Goal: Task Accomplishment & Management: Complete application form

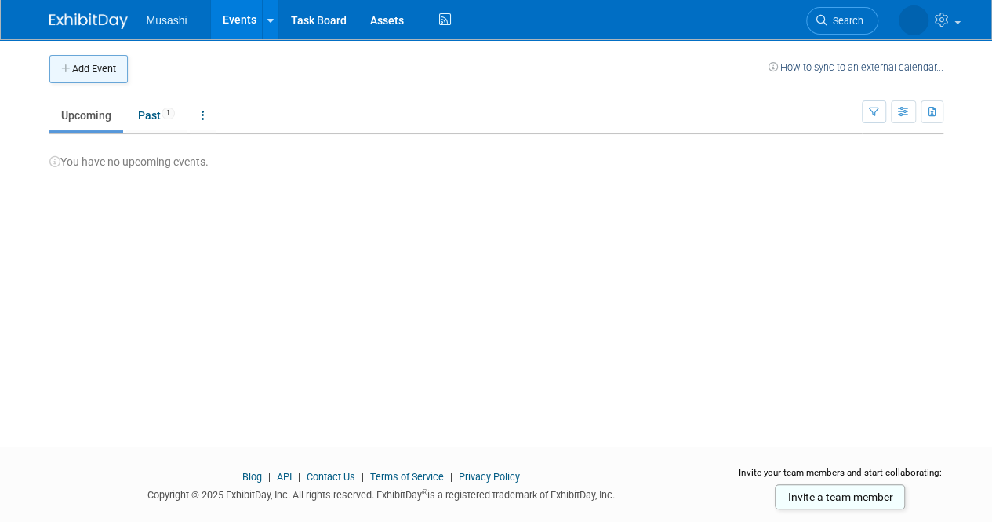
click at [100, 68] on button "Add Event" at bounding box center [88, 69] width 78 height 28
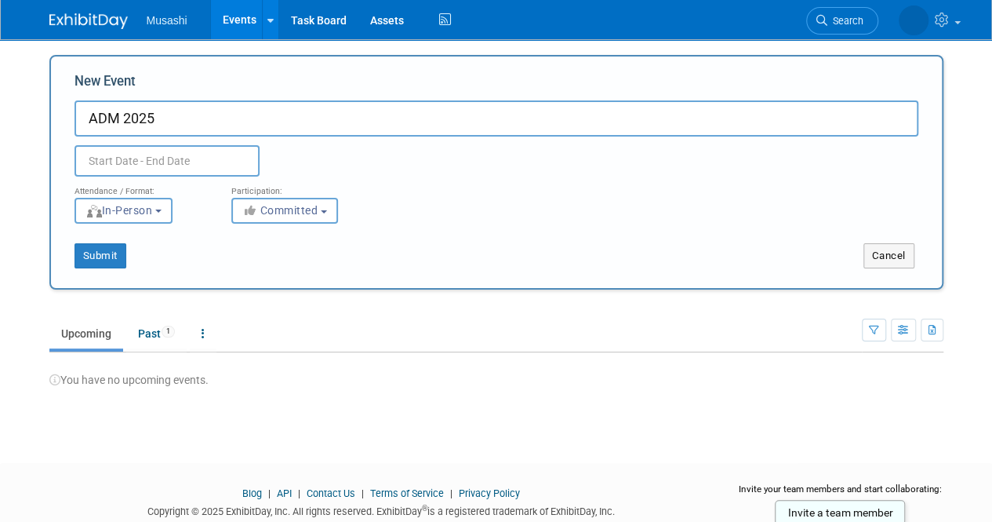
type input "ADM 2025"
click at [196, 162] on input "text" at bounding box center [167, 160] width 185 height 31
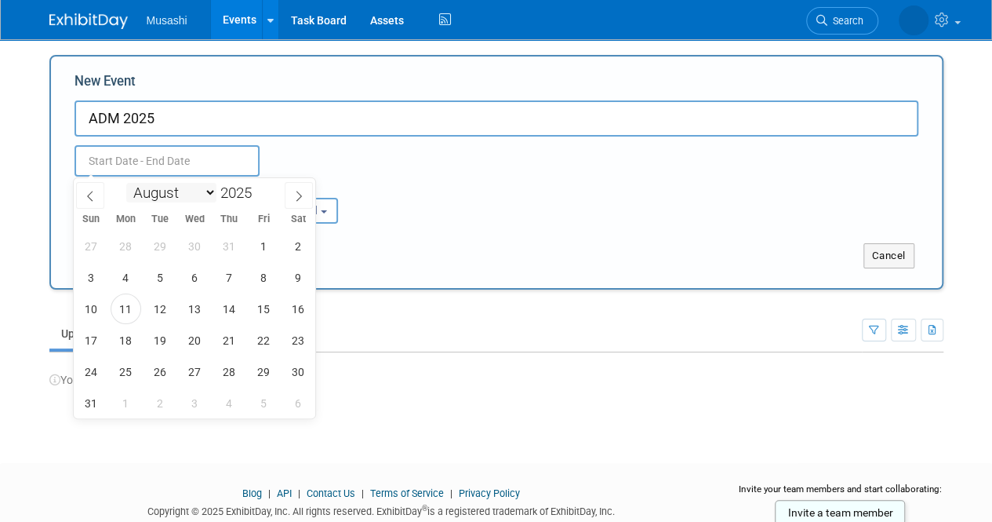
click at [187, 195] on select "January February March April May June July August September October November De…" at bounding box center [171, 193] width 90 height 20
select select "9"
click at [126, 183] on select "January February March April May June July August September October November De…" at bounding box center [171, 193] width 90 height 20
click at [165, 340] on span "21" at bounding box center [160, 340] width 31 height 31
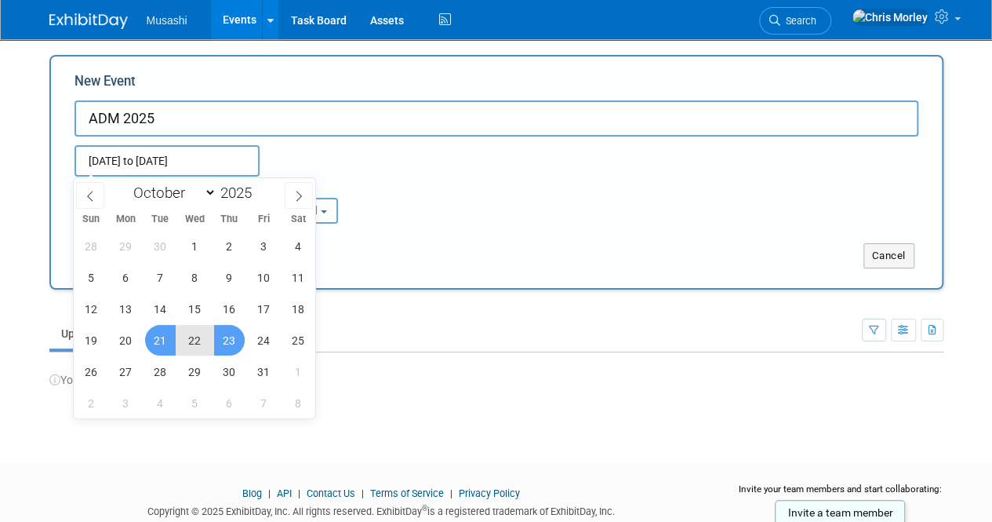
click at [235, 344] on span "23" at bounding box center [229, 340] width 31 height 31
type input "[DATE] to [DATE]"
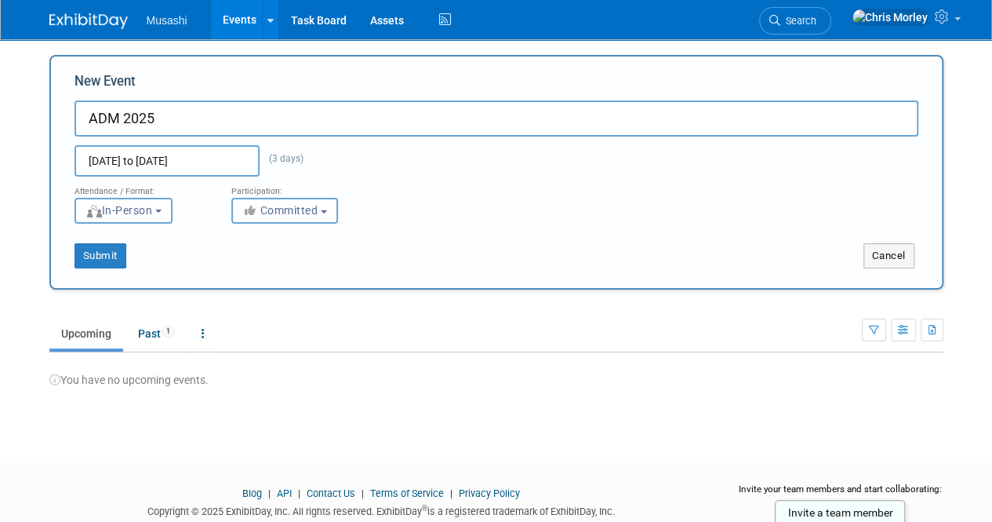
click at [463, 217] on div "Attendance / Format: <img src="[URL][DOMAIN_NAME]" style="width: 19px; margin-t…" at bounding box center [497, 199] width 868 height 47
click at [102, 256] on button "Submit" at bounding box center [101, 255] width 52 height 25
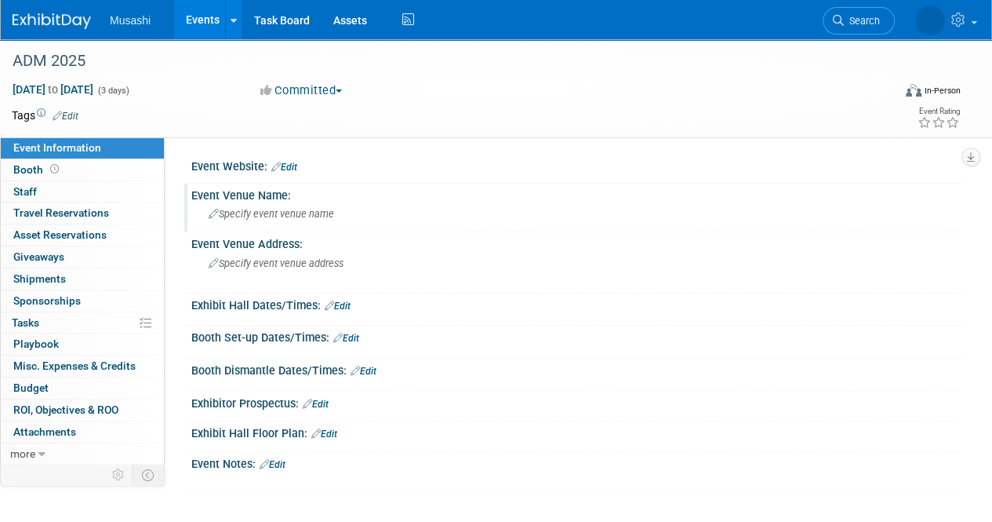
click at [305, 215] on span "Specify event venue name" at bounding box center [271, 214] width 125 height 12
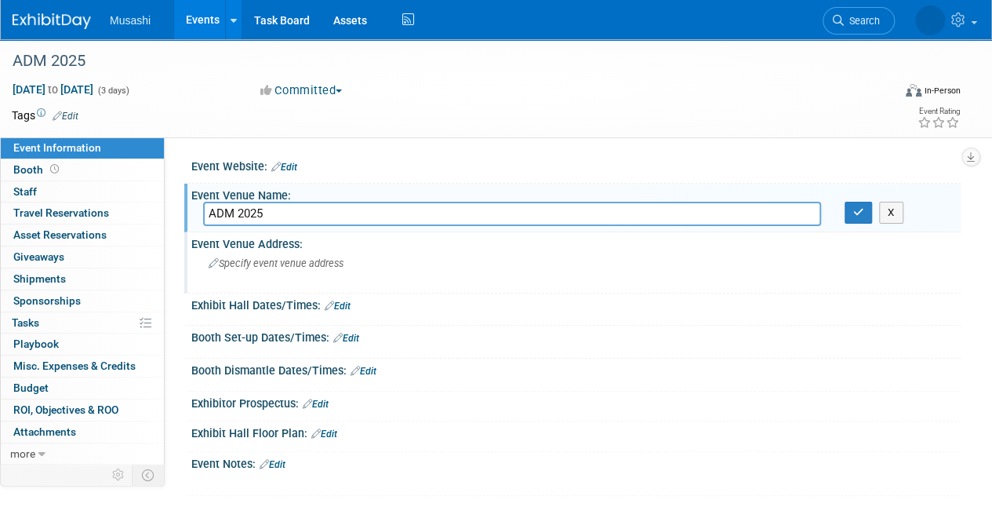
type input "ADM 2025"
click at [345, 266] on div "Specify event venue address" at bounding box center [351, 269] width 297 height 36
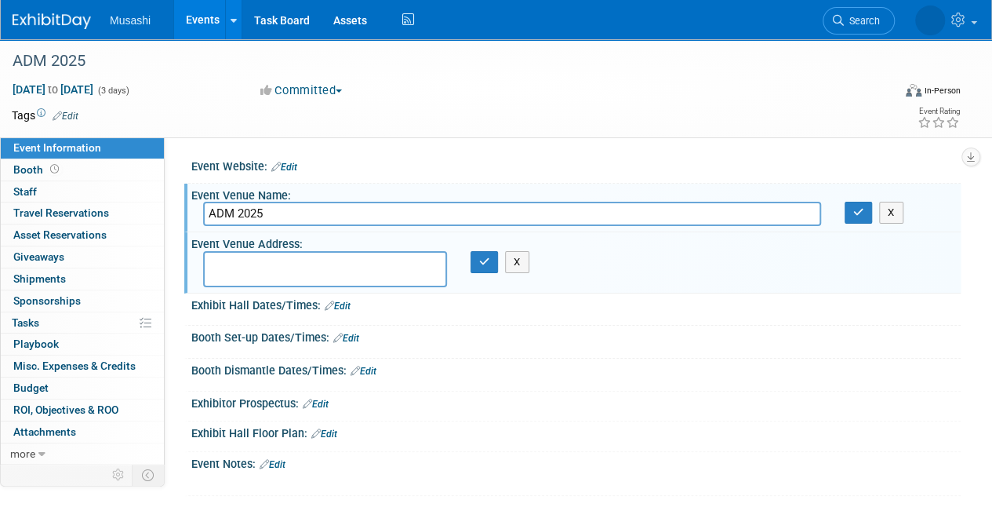
paste textarea "Toronto Congress Centre Toronto, Ontario, Canada"
type textarea "Toronto Congress Centre Toronto, Ontario, Canada"
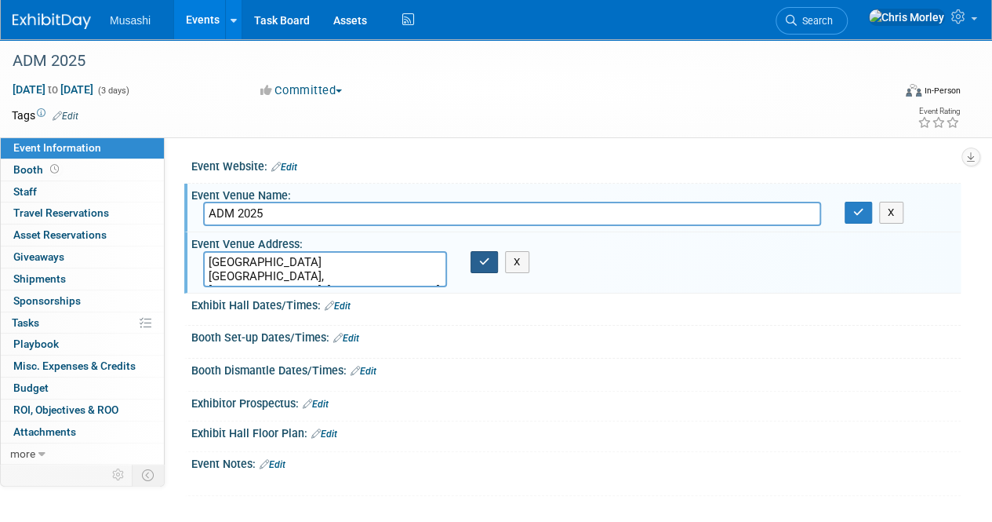
click at [471, 261] on button "button" at bounding box center [485, 262] width 28 height 22
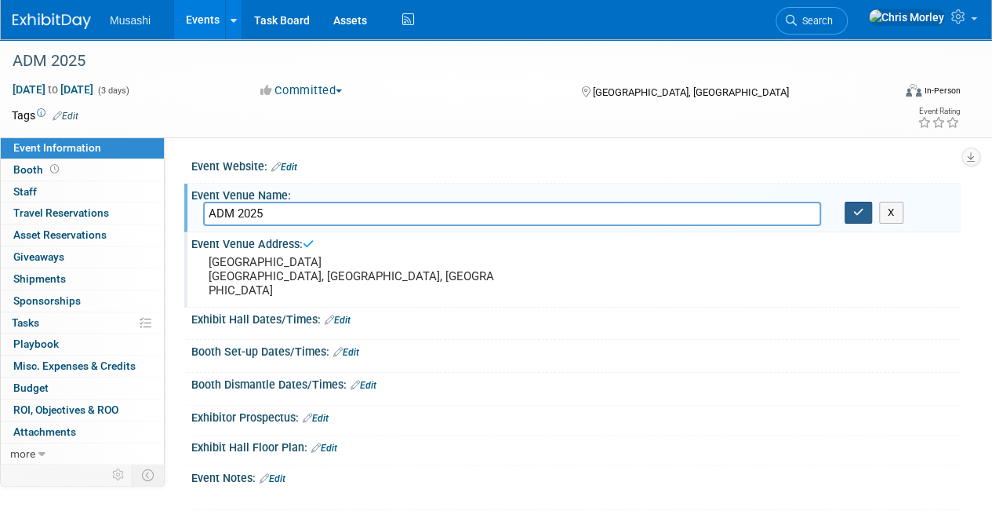
click at [861, 217] on button "button" at bounding box center [859, 213] width 28 height 22
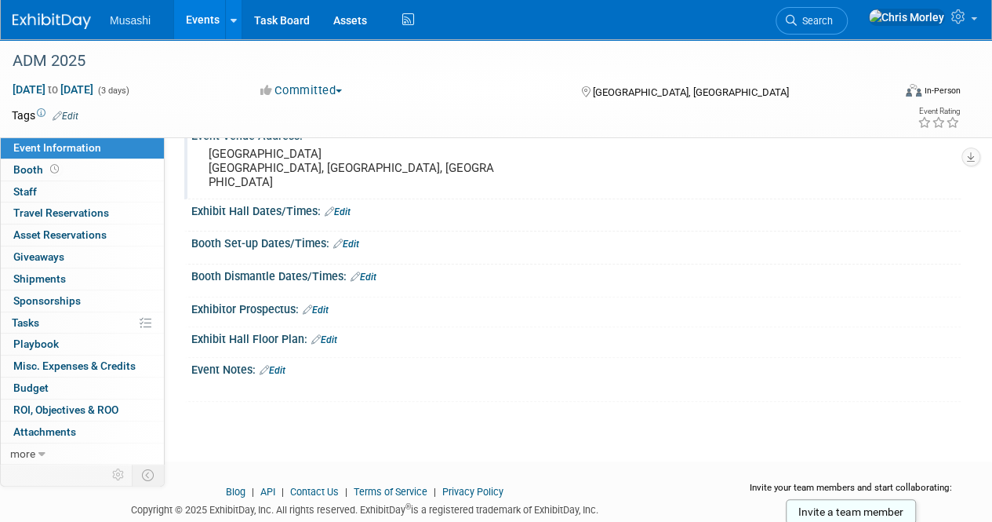
scroll to position [140, 0]
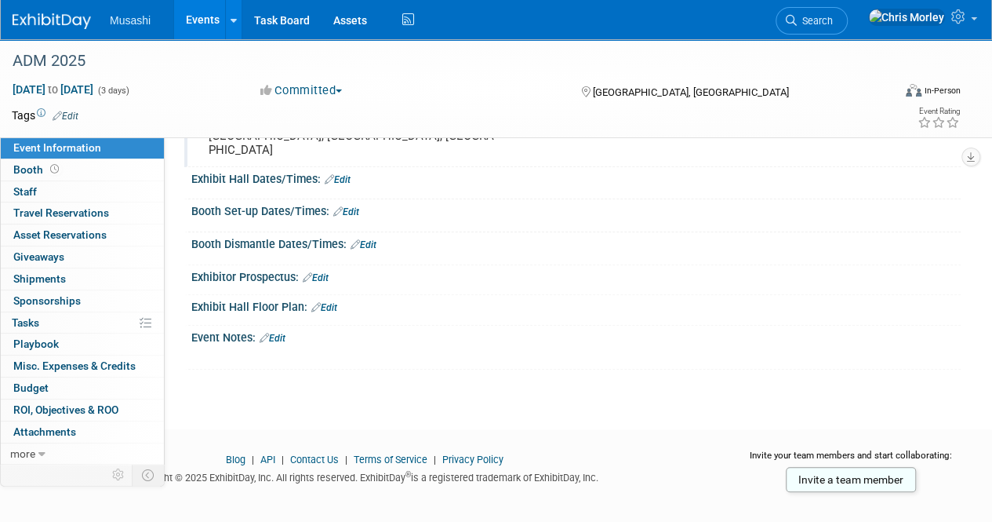
click at [336, 302] on link "Edit" at bounding box center [324, 307] width 26 height 11
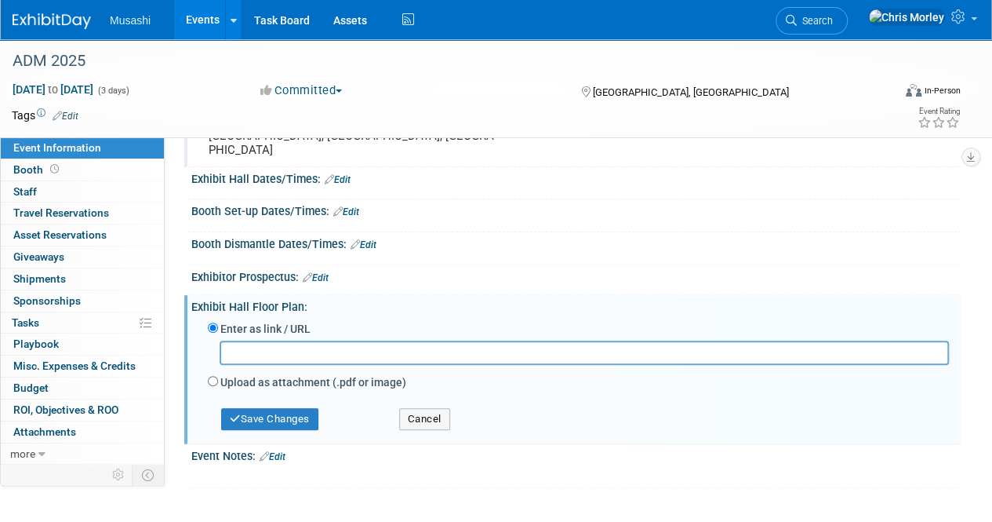
paste input "Toronto Congress Centre Toronto, Ontario, Canada"
type input "Toronto Congress Centre Toronto, Ontario, Canada"
paste input "https://amto25.mapyourshow.com/8_0/exhview/index.cfm?reportSuite=informaadmtoro…"
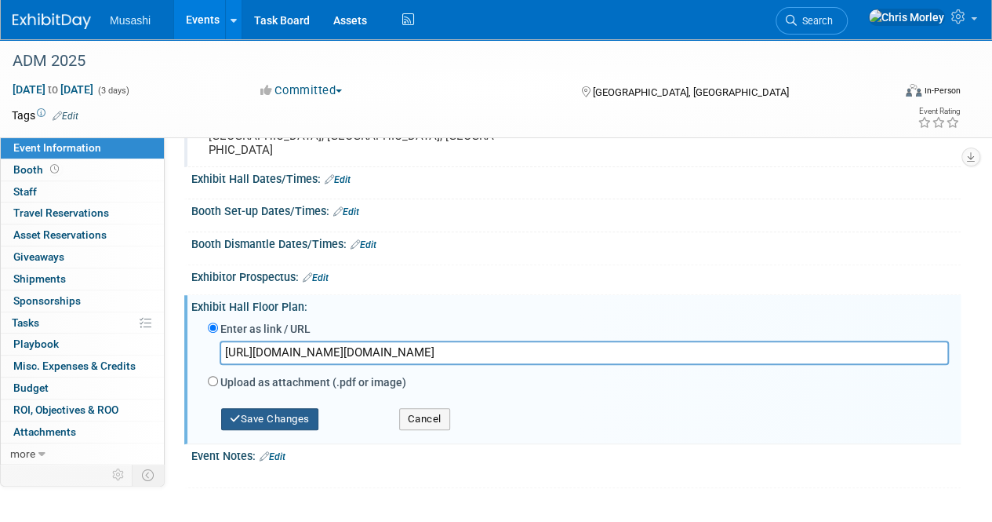
type input "https://amto25.mapyourshow.com/8_0/exhview/index.cfm?reportSuite=informaadmtoro…"
click at [270, 408] on button "Save Changes" at bounding box center [269, 419] width 97 height 22
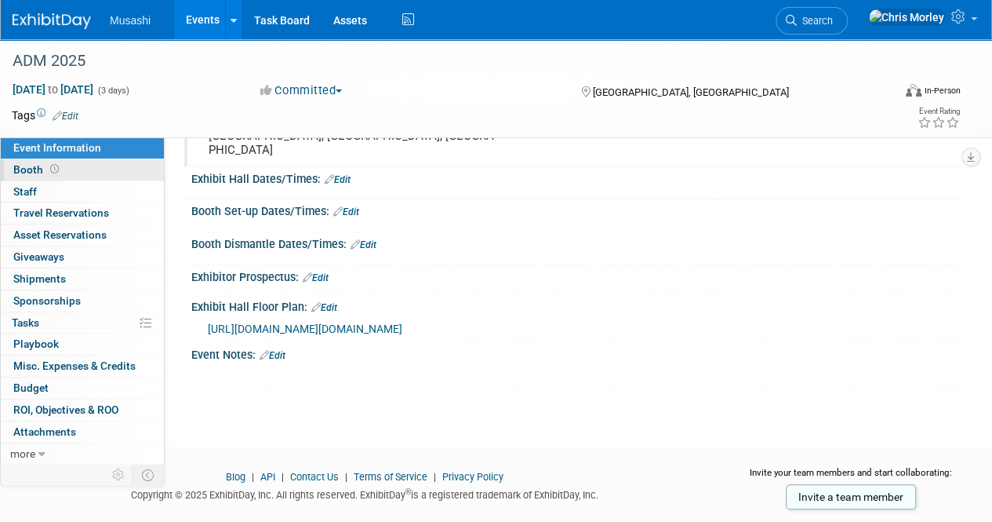
click at [31, 165] on span "Booth" at bounding box center [37, 169] width 49 height 13
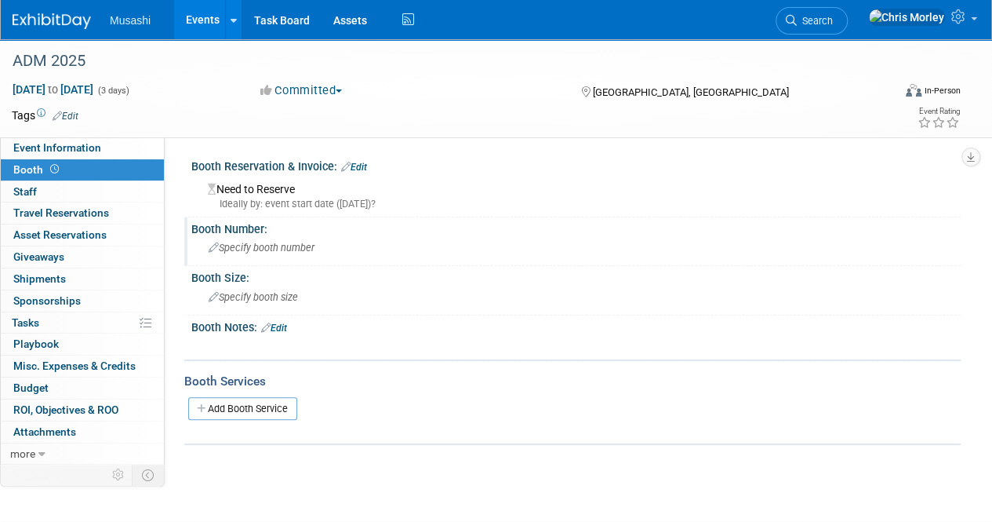
click at [267, 249] on span "Specify booth number" at bounding box center [262, 248] width 106 height 12
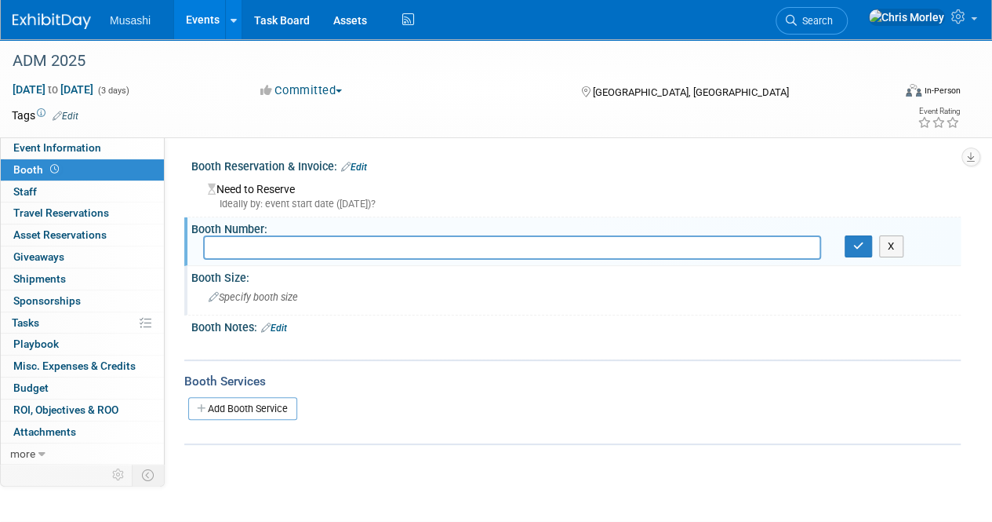
click at [284, 296] on span "Specify booth size" at bounding box center [253, 297] width 89 height 12
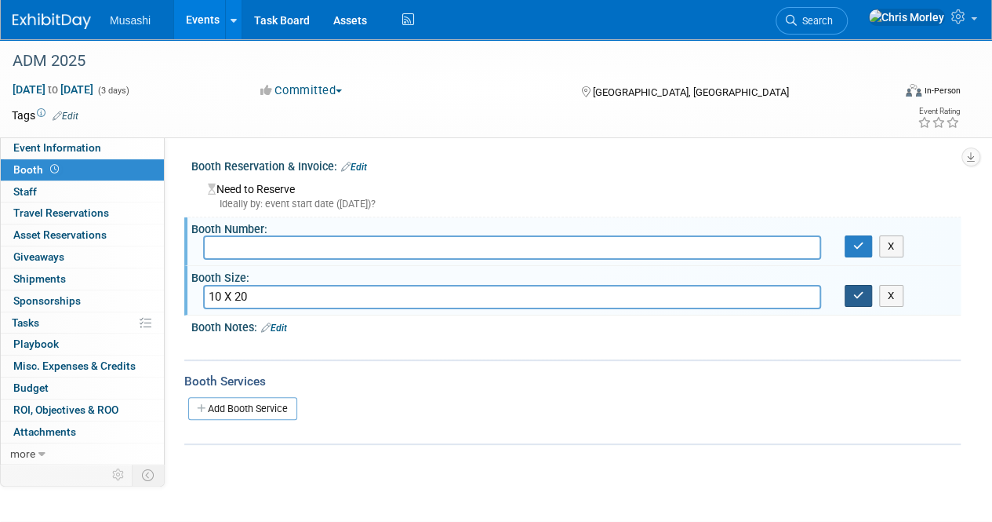
type input "10 X 20"
click at [852, 302] on button "button" at bounding box center [859, 296] width 28 height 22
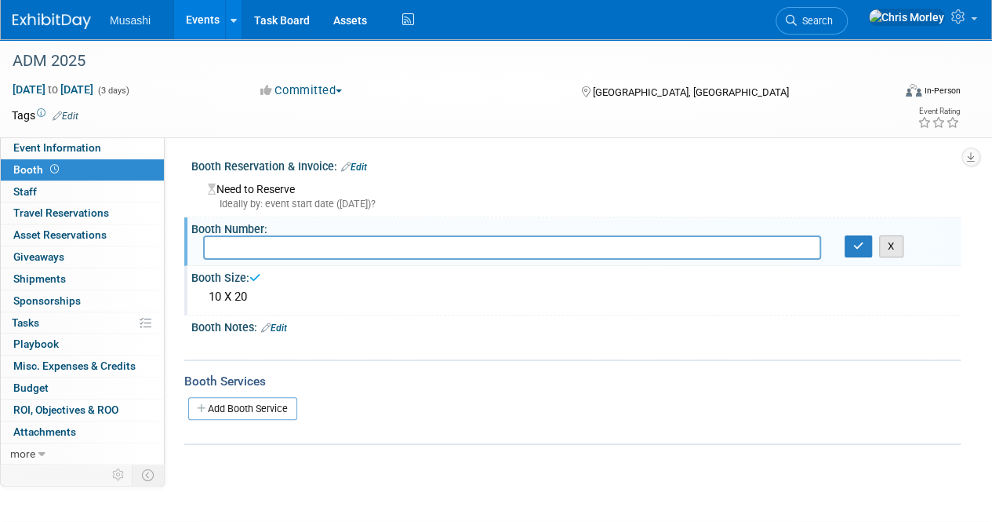
click at [894, 247] on button "X" at bounding box center [891, 246] width 24 height 22
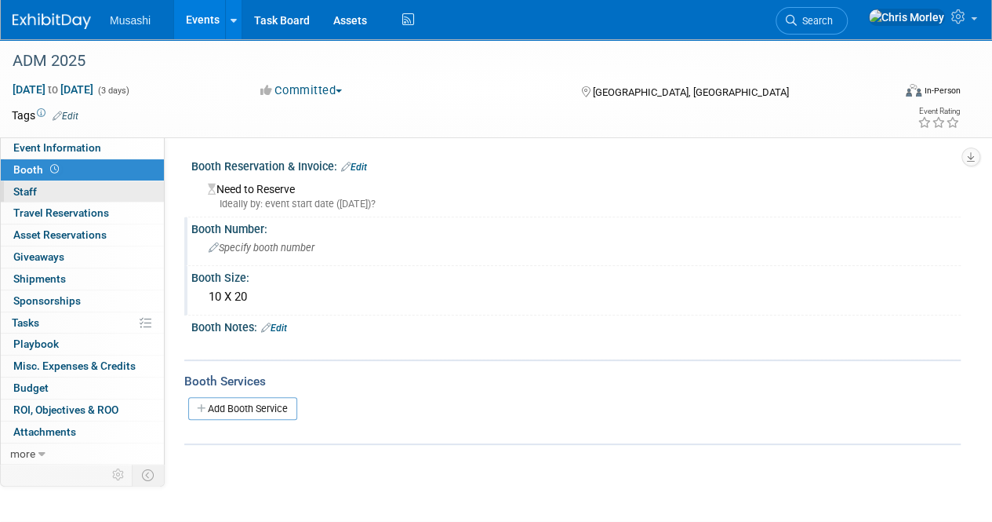
click at [71, 189] on link "0 Staff 0" at bounding box center [82, 191] width 163 height 21
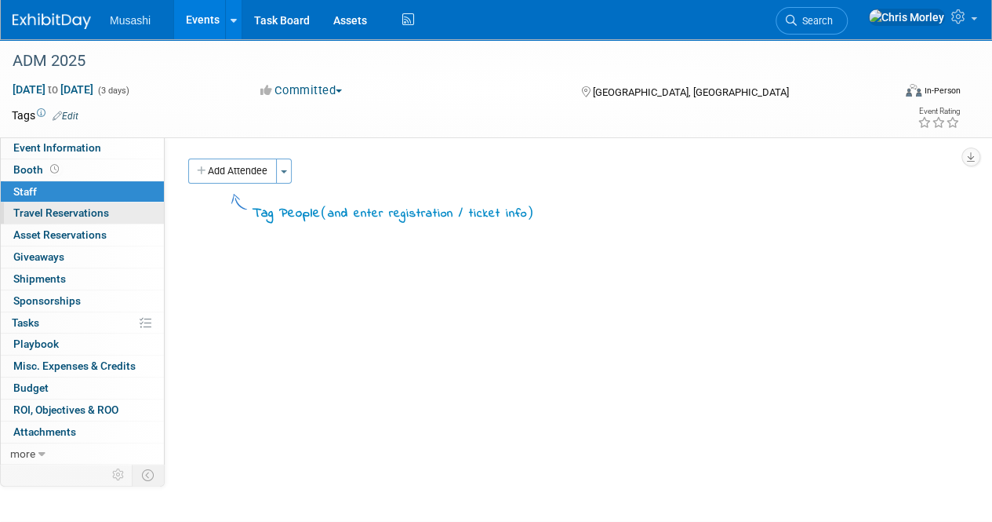
click at [85, 211] on span "Travel Reservations 0" at bounding box center [61, 212] width 96 height 13
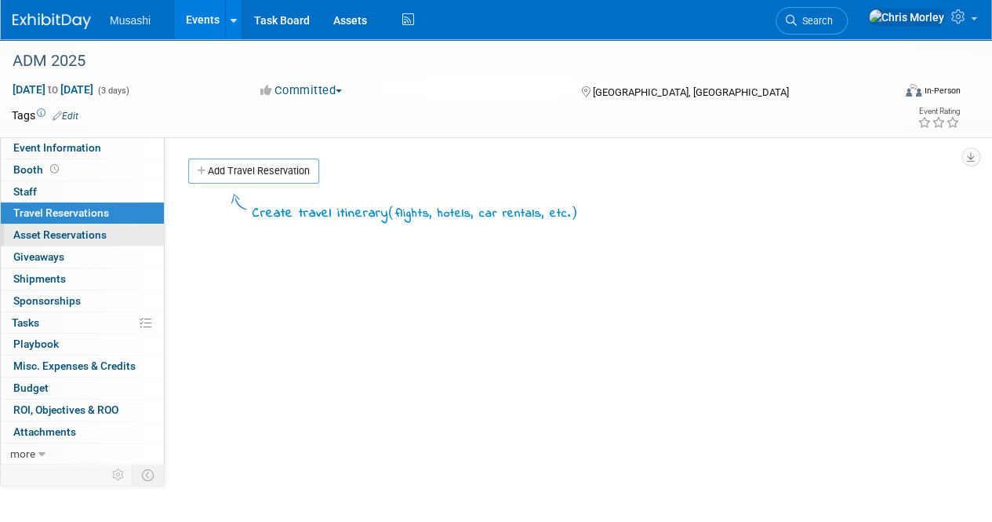
click at [94, 231] on span "Asset Reservations 0" at bounding box center [59, 234] width 93 height 13
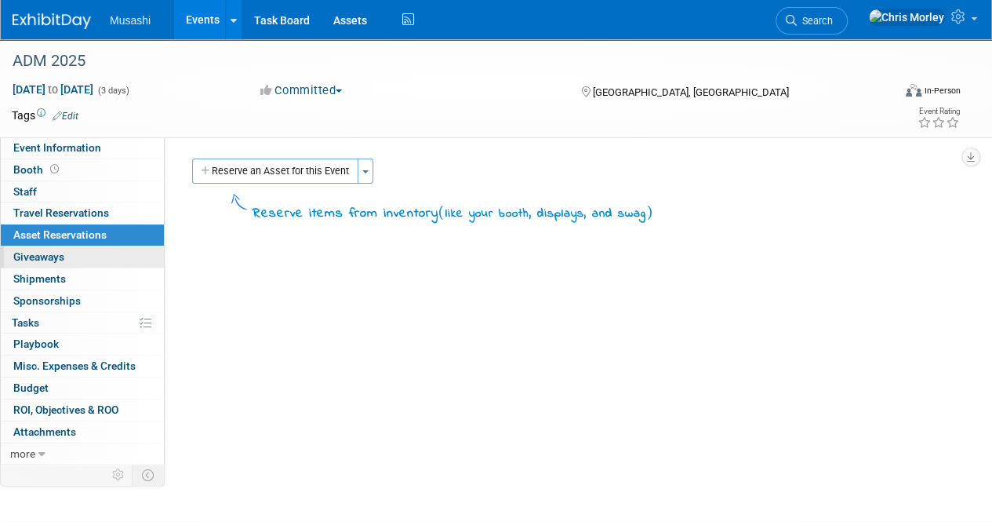
click at [82, 258] on link "0 Giveaways 0" at bounding box center [82, 256] width 163 height 21
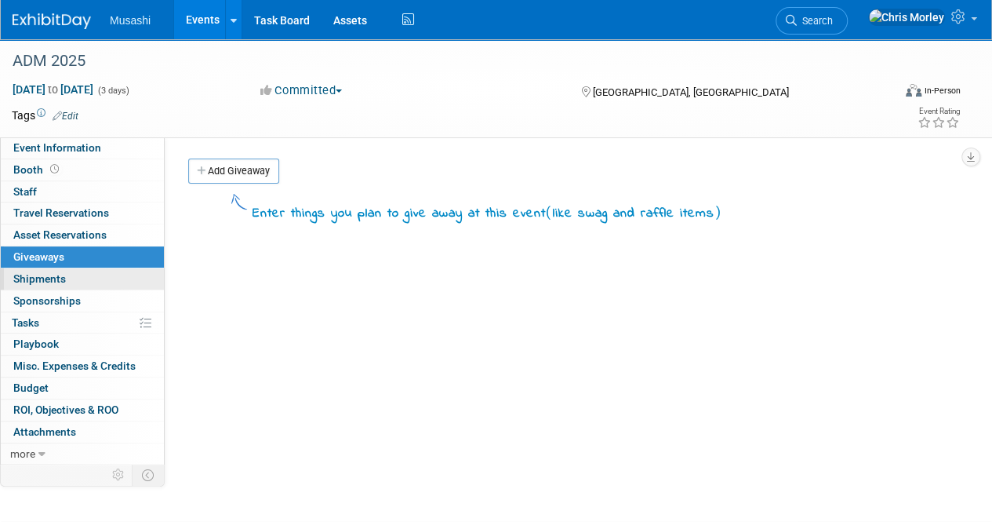
click at [82, 272] on link "0 Shipments 0" at bounding box center [82, 278] width 163 height 21
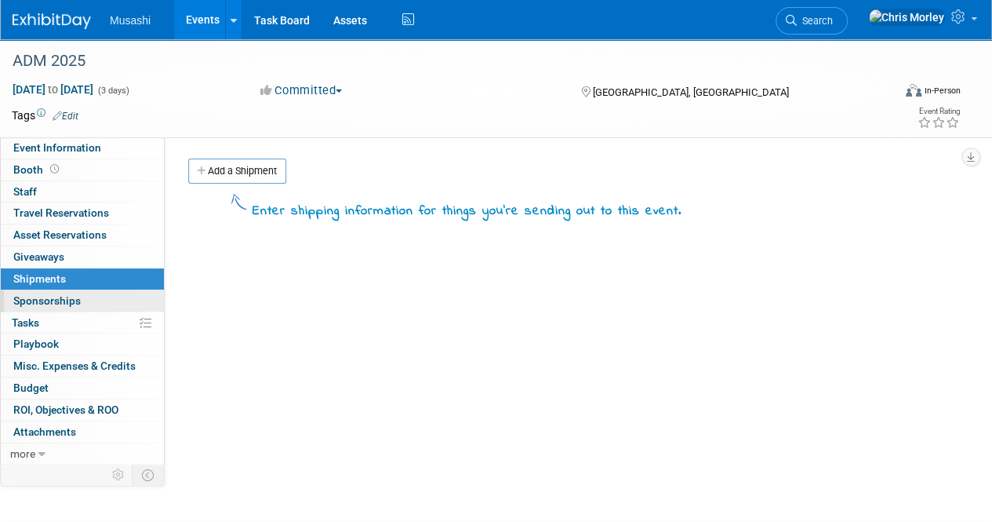
click at [86, 296] on link "0 Sponsorships 0" at bounding box center [82, 300] width 163 height 21
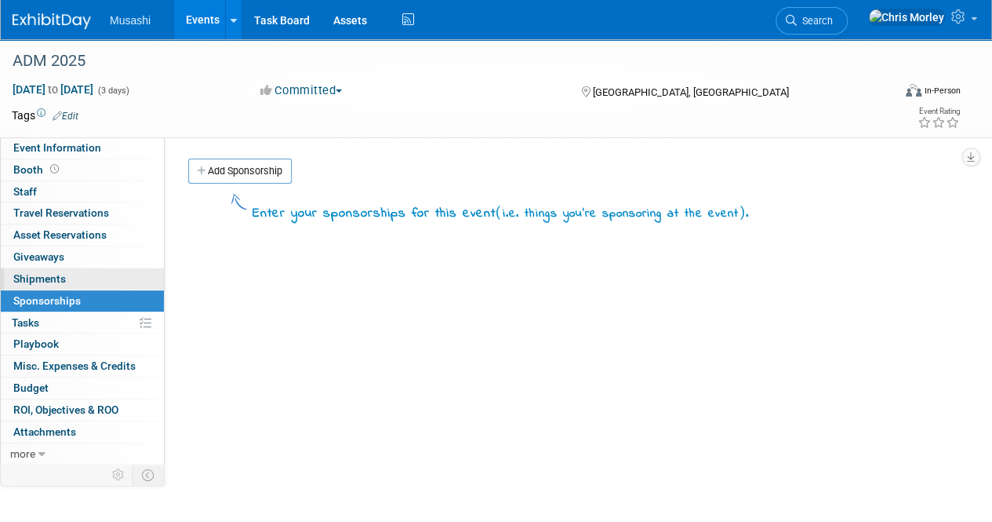
click at [81, 272] on link "0 Shipments 0" at bounding box center [82, 278] width 163 height 21
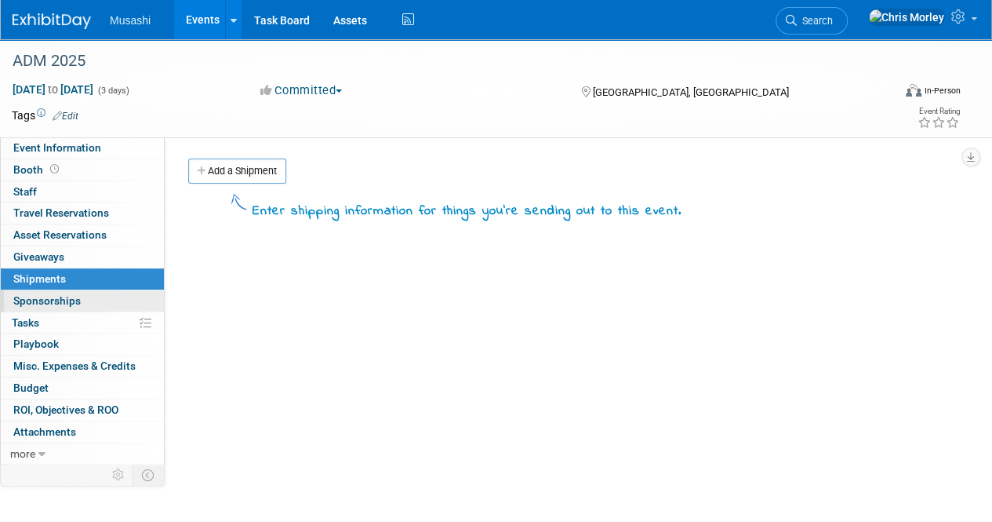
click at [89, 303] on link "0 Sponsorships 0" at bounding box center [82, 300] width 163 height 21
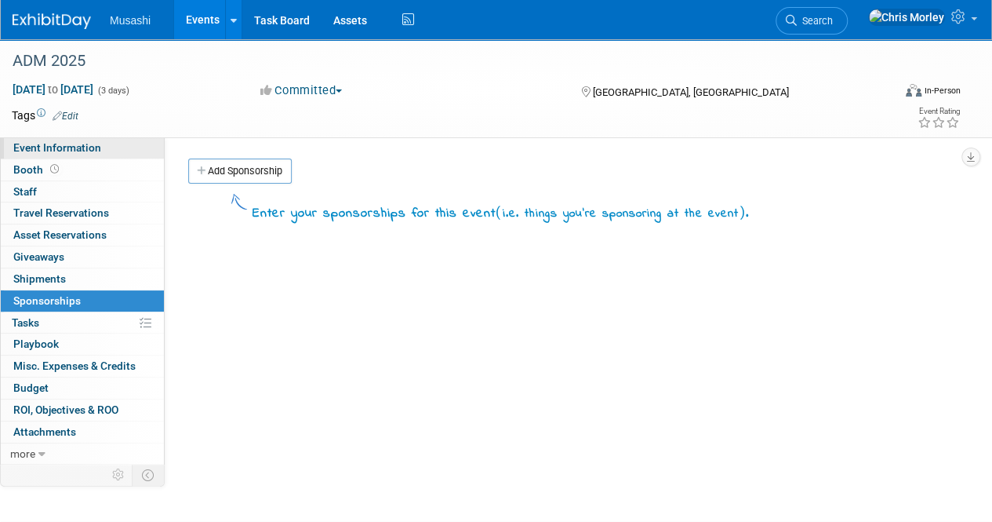
click at [49, 157] on link "Event Information" at bounding box center [82, 147] width 163 height 21
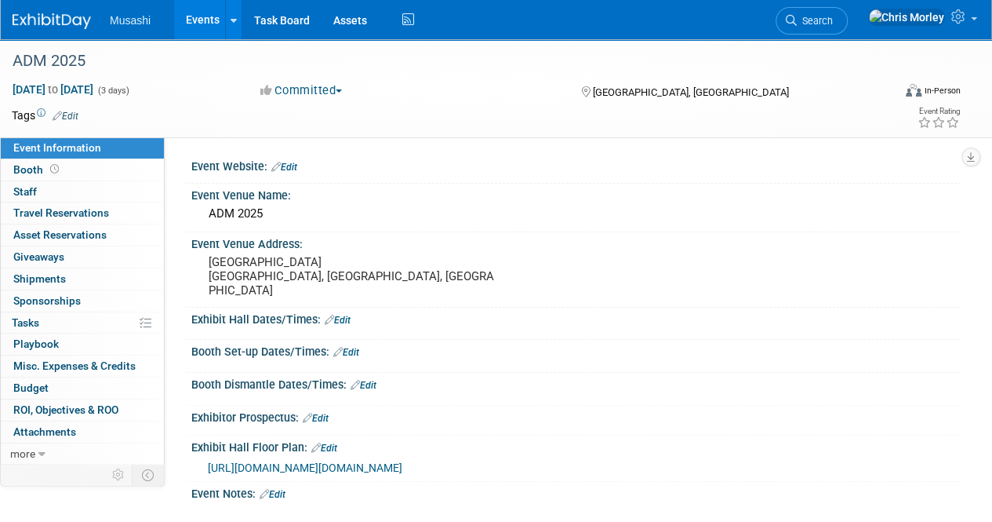
click at [402, 461] on span "https://amto25.mapyourshow.com/8_0/exhview/index.cfm?reportSuite=informaadmtoro…" at bounding box center [305, 467] width 195 height 13
click at [29, 447] on span "more" at bounding box center [22, 453] width 25 height 13
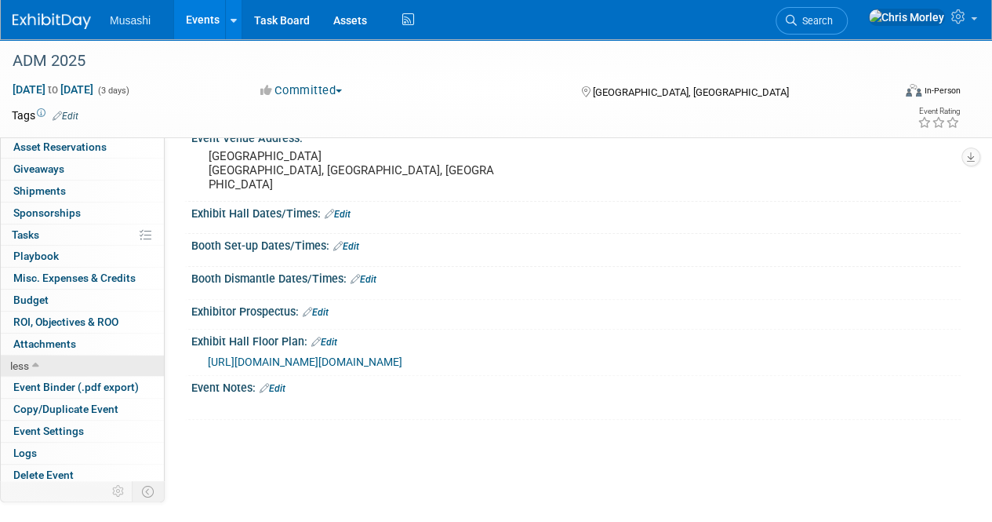
scroll to position [107, 0]
click at [92, 388] on span "Event Binder (.pdf export)" at bounding box center [75, 386] width 125 height 13
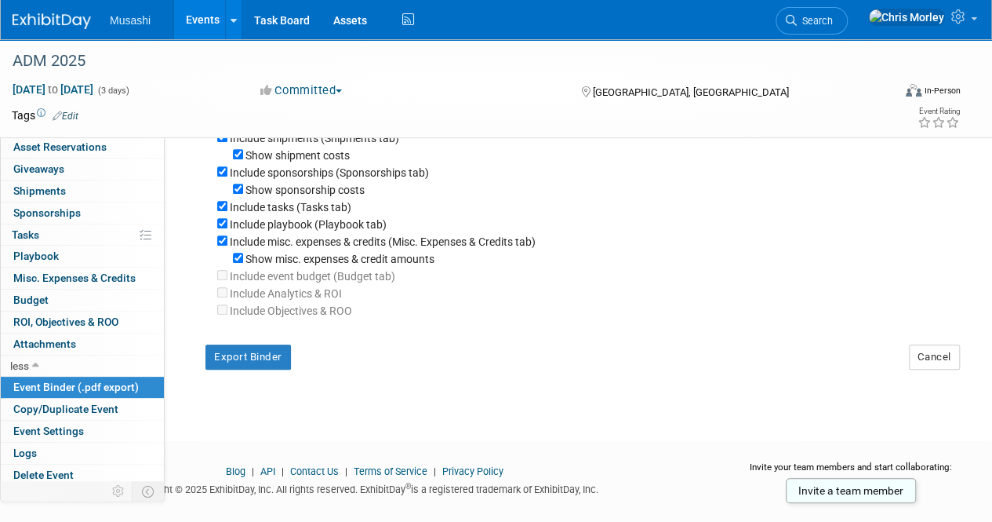
scroll to position [337, 0]
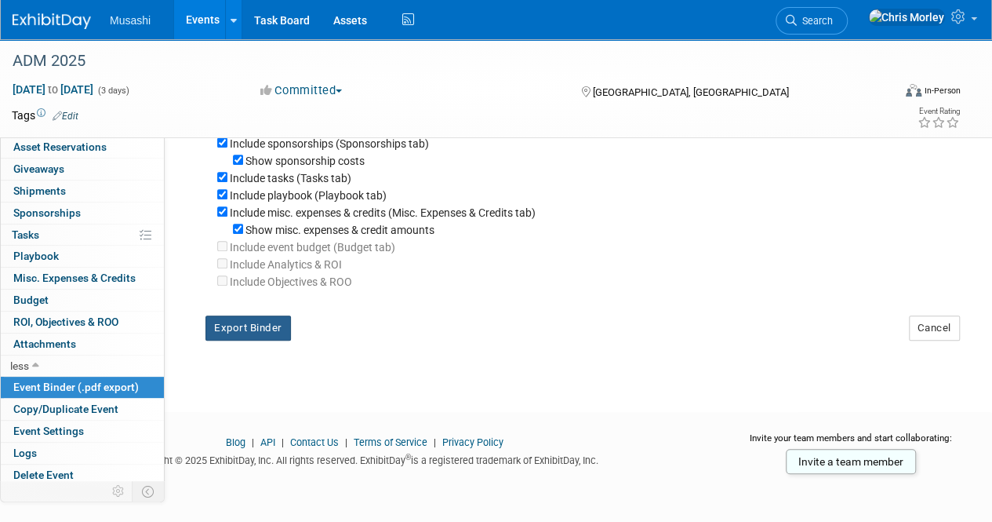
click at [251, 337] on button "Export Binder" at bounding box center [248, 327] width 85 height 25
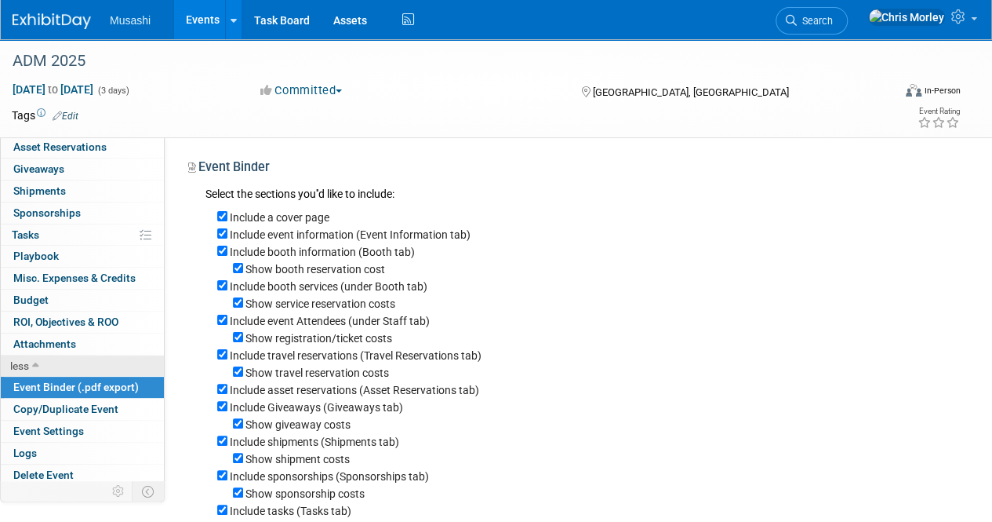
click at [38, 362] on icon at bounding box center [35, 366] width 7 height 11
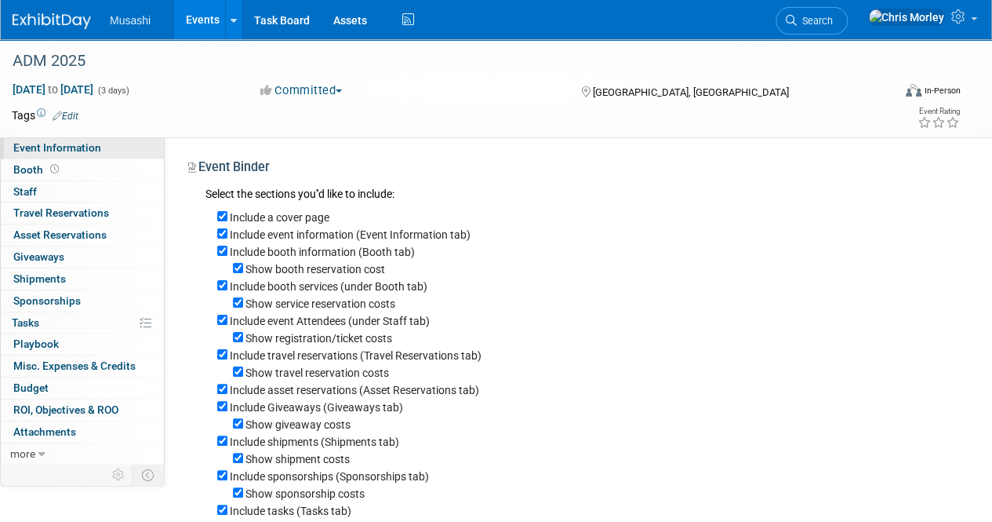
click at [101, 149] on link "Event Information" at bounding box center [82, 147] width 163 height 21
